Goal: Information Seeking & Learning: Learn about a topic

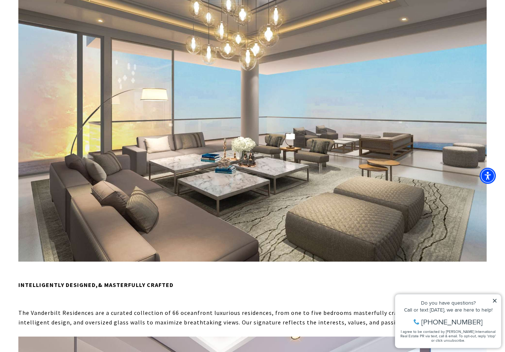
scroll to position [321, 0]
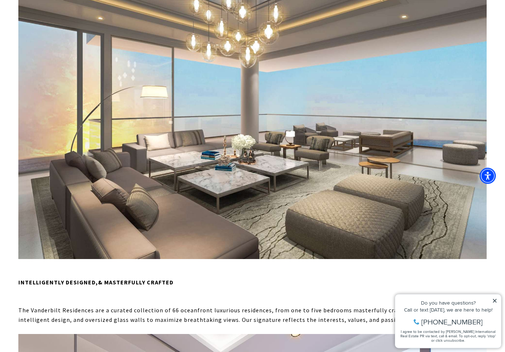
click at [496, 303] on icon at bounding box center [494, 300] width 5 height 5
click at [494, 301] on icon at bounding box center [494, 300] width 5 height 5
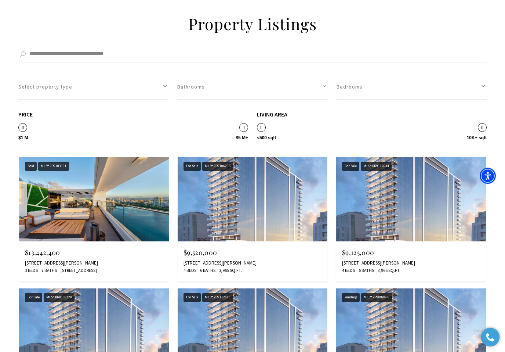
scroll to position [1377, 0]
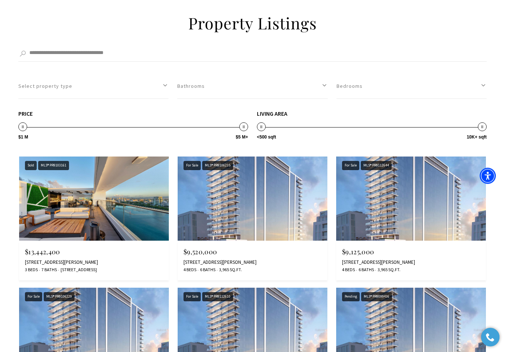
click at [59, 190] on img at bounding box center [94, 199] width 150 height 84
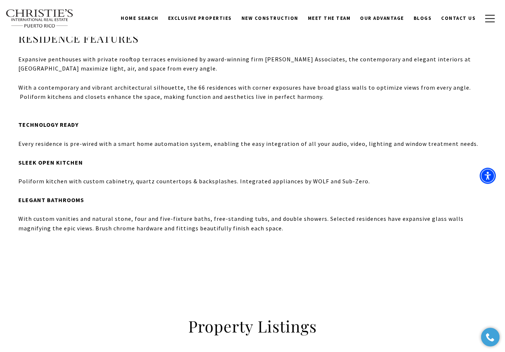
scroll to position [1074, 0]
click at [206, 14] on link "Exclusive Properties" at bounding box center [199, 18] width 73 height 14
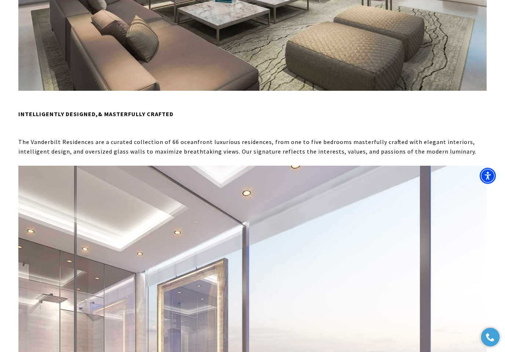
scroll to position [490, 0]
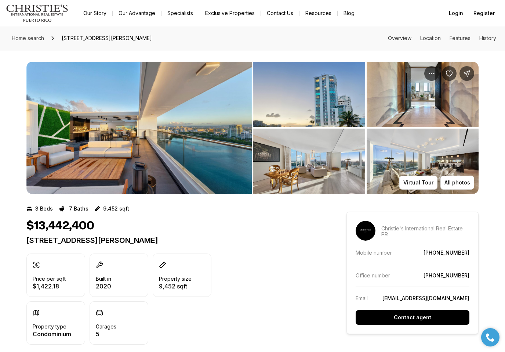
click at [80, 155] on img "View image gallery" at bounding box center [138, 128] width 225 height 132
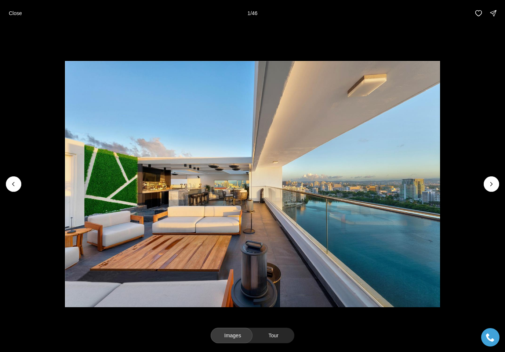
click at [80, 155] on img "1 of 46" at bounding box center [252, 184] width 375 height 246
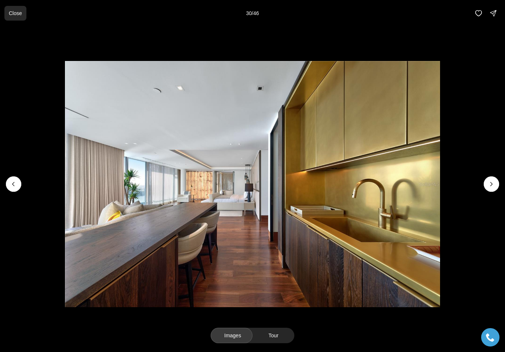
click at [12, 9] on button "Close" at bounding box center [15, 13] width 22 height 15
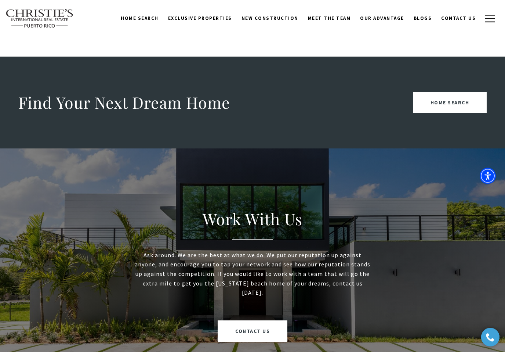
scroll to position [983, 0]
